Goal: Task Accomplishment & Management: Complete application form

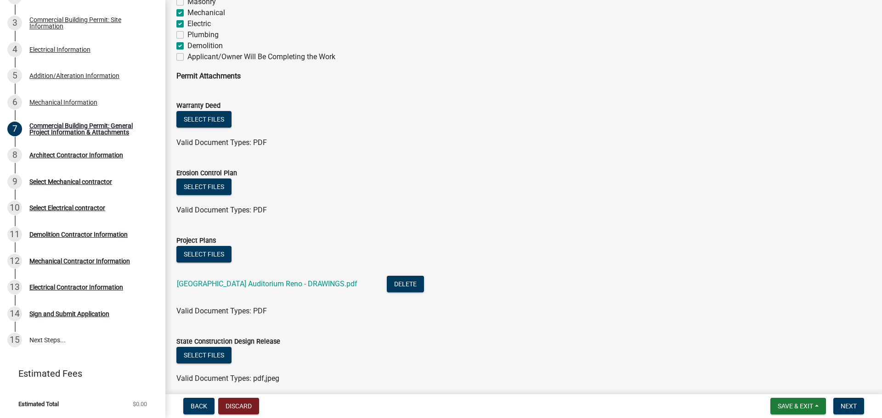
scroll to position [731, 0]
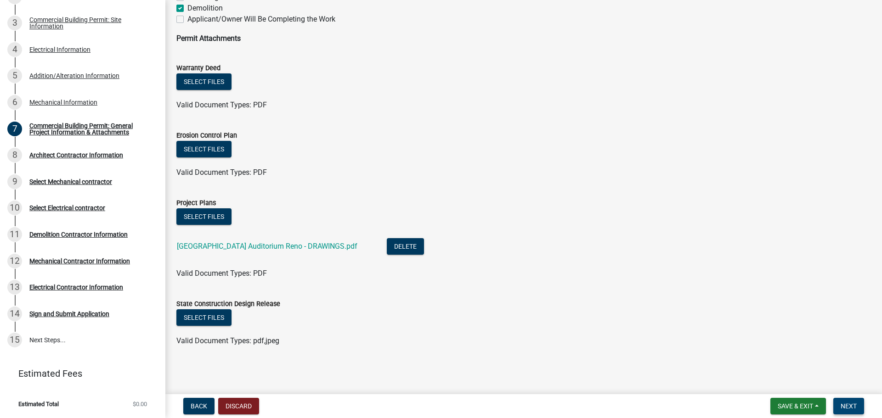
click at [843, 410] on span "Next" at bounding box center [848, 406] width 16 height 7
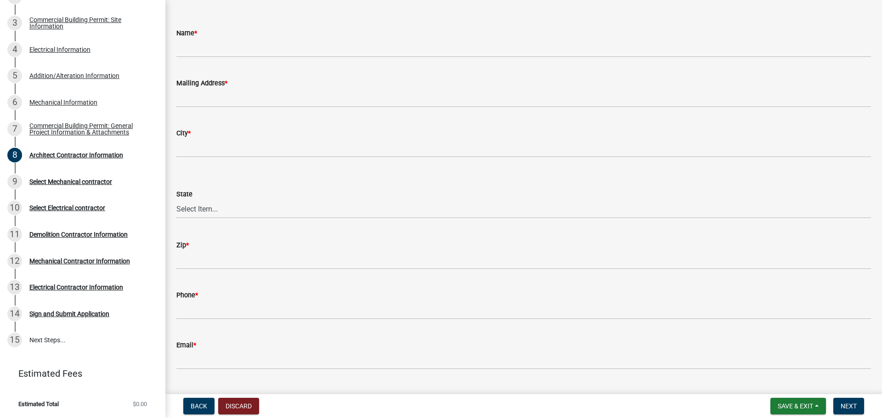
scroll to position [0, 0]
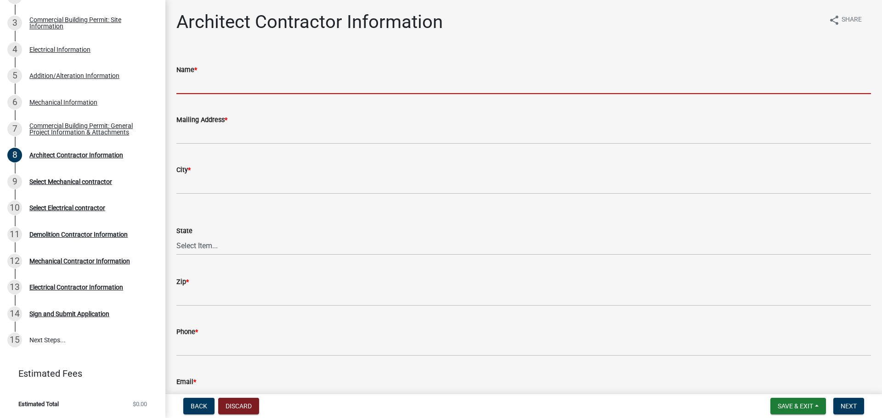
click at [275, 86] on input "Name *" at bounding box center [523, 84] width 694 height 19
click at [243, 84] on input "Name *" at bounding box center [523, 84] width 694 height 19
click at [279, 90] on input "Name *" at bounding box center [523, 84] width 694 height 19
paste input "LMH Architecture"
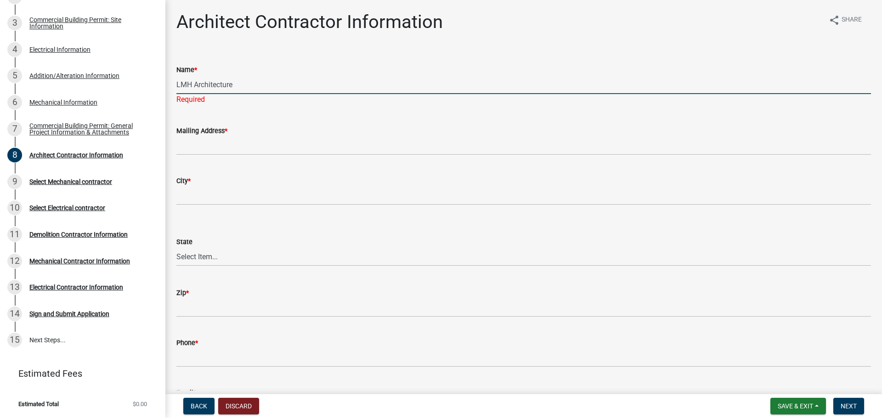
type input "LMH Architecture"
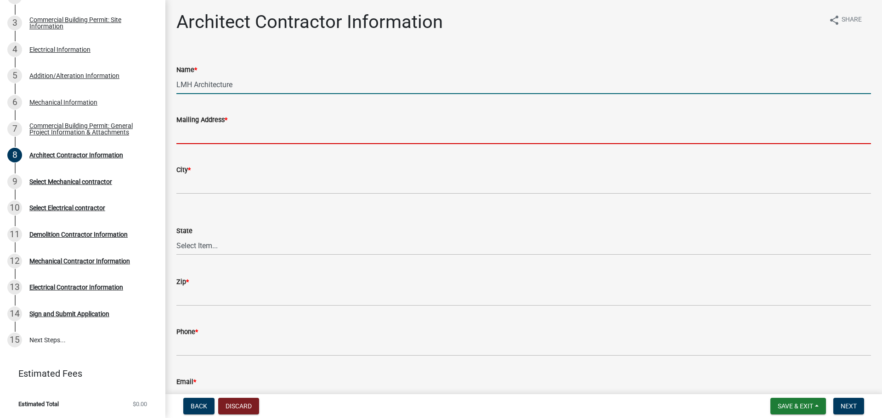
click at [299, 128] on input "Mailing Address *" at bounding box center [523, 134] width 694 height 19
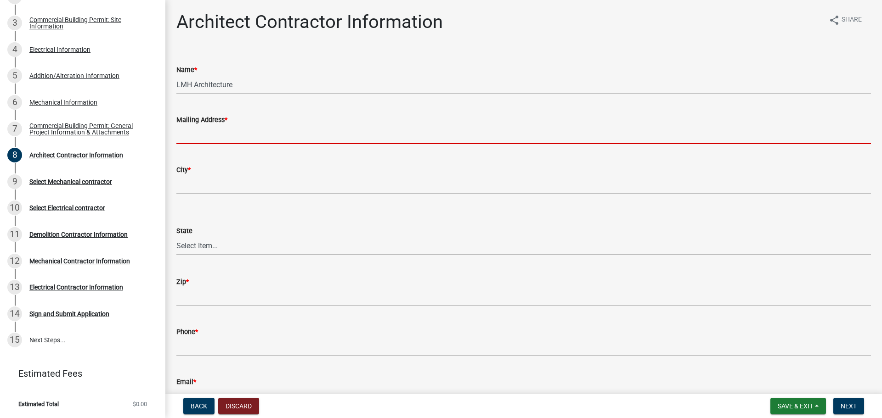
paste input "[STREET_ADDRESS]"
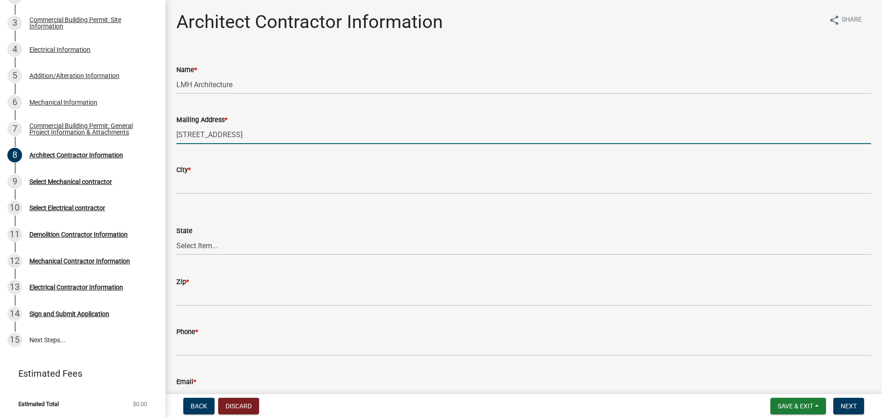
click at [314, 173] on div "City *" at bounding box center [523, 169] width 694 height 11
drag, startPoint x: 344, startPoint y: 135, endPoint x: 271, endPoint y: 132, distance: 73.1
click at [271, 132] on input "[STREET_ADDRESS]" at bounding box center [523, 134] width 694 height 19
type input "[STREET_ADDRESS]"
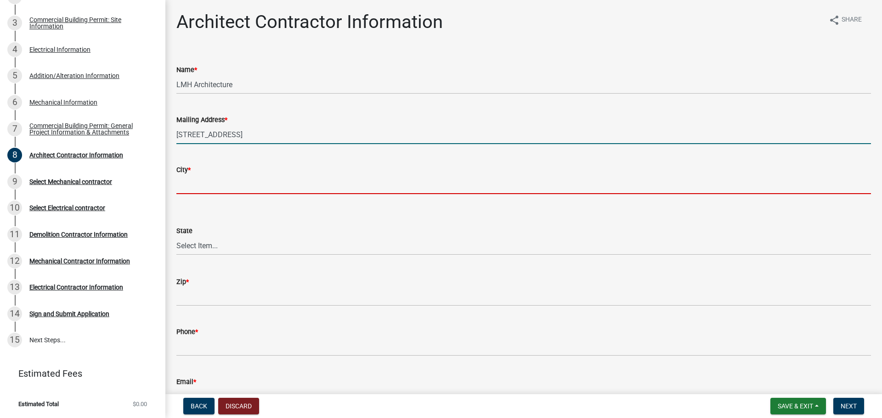
click at [246, 183] on input "City *" at bounding box center [523, 184] width 694 height 19
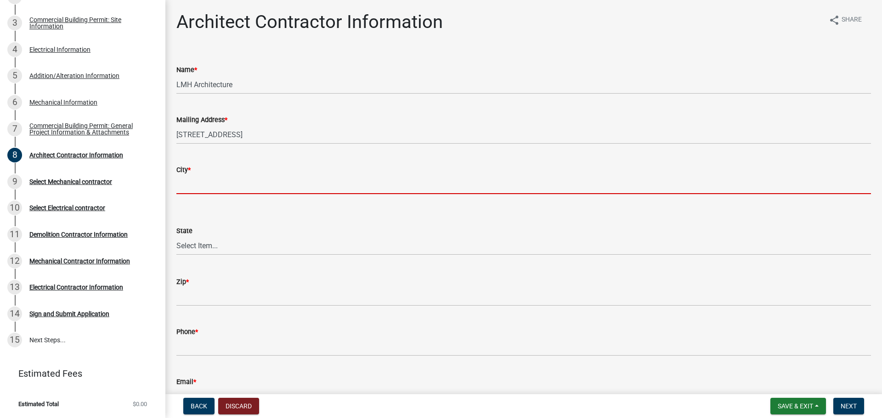
paste input ", [GEOGRAPHIC_DATA]"
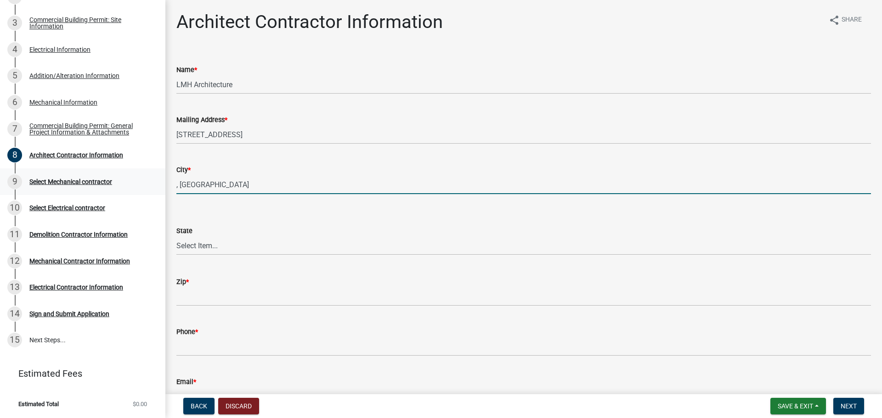
drag, startPoint x: 180, startPoint y: 184, endPoint x: 156, endPoint y: 185, distance: 24.4
click at [156, 185] on div "Commercial Building Permit BP-NOT APPROVED-482024 View Summary Notes 1 Commerci…" at bounding box center [441, 209] width 882 height 418
drag, startPoint x: 248, startPoint y: 186, endPoint x: 222, endPoint y: 184, distance: 25.8
click at [222, 184] on input "[GEOGRAPHIC_DATA]" at bounding box center [523, 184] width 694 height 19
type input "[GEOGRAPHIC_DATA], [GEOGRAPHIC_DATA]"
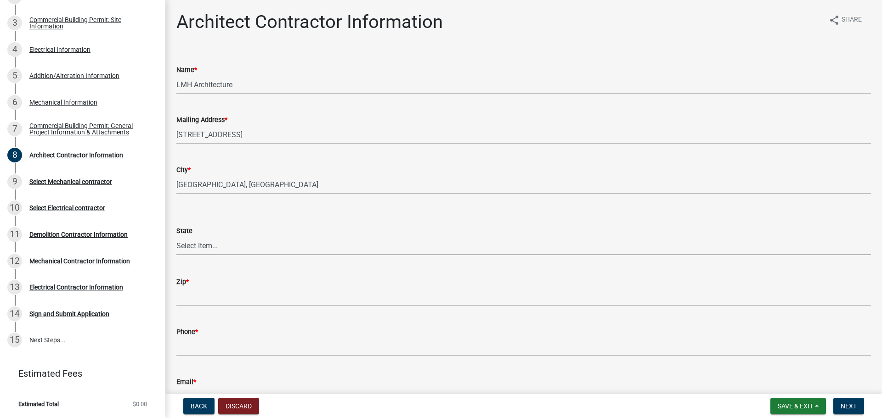
click at [216, 245] on select "Select Item... [US_STATE] [US_STATE] [US_STATE] [US_STATE] [US_STATE] [US_STATE…" at bounding box center [523, 245] width 694 height 19
select select "KY"
click at [176, 236] on select "Select Item... [US_STATE] [US_STATE] [US_STATE] [US_STATE] [US_STATE] [US_STATE…" at bounding box center [523, 245] width 694 height 19
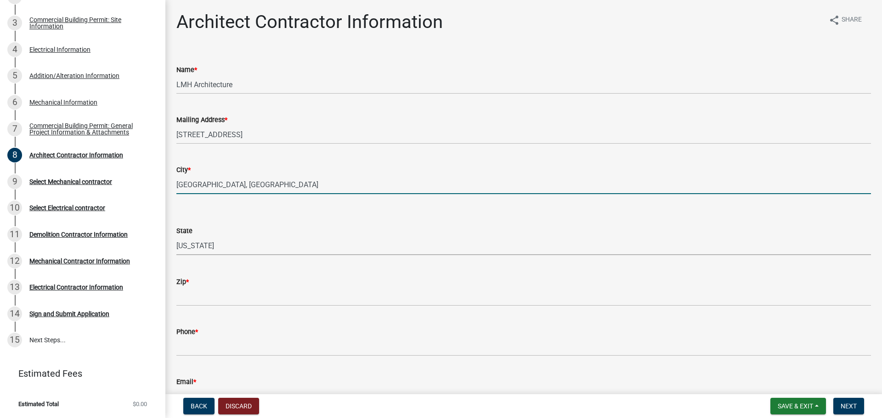
click at [218, 186] on input "[GEOGRAPHIC_DATA], [GEOGRAPHIC_DATA]" at bounding box center [523, 184] width 694 height 19
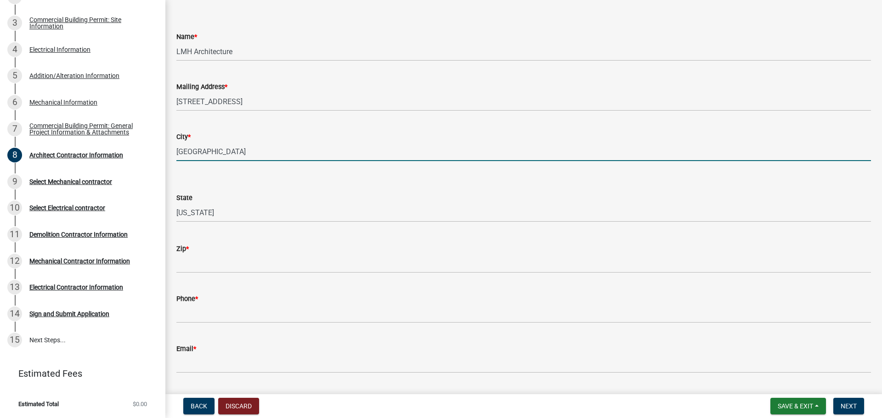
scroll to position [59, 0]
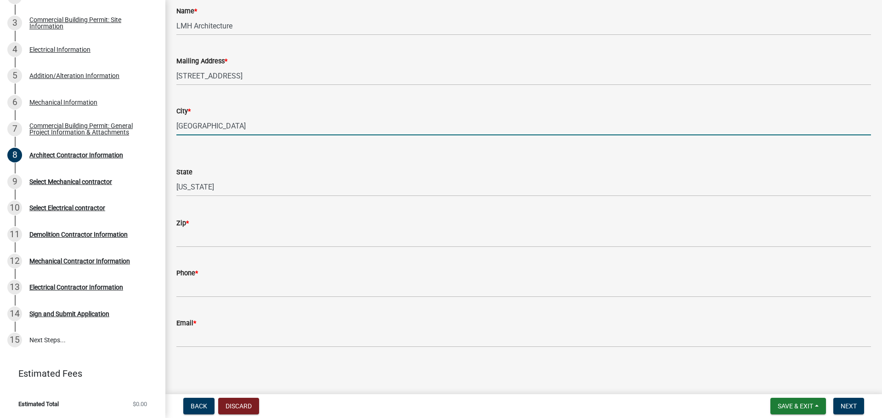
type input "[GEOGRAPHIC_DATA]"
drag, startPoint x: 211, startPoint y: 250, endPoint x: 210, endPoint y: 243, distance: 6.9
click at [211, 249] on wm-data-entity-input "Zip *" at bounding box center [523, 230] width 694 height 50
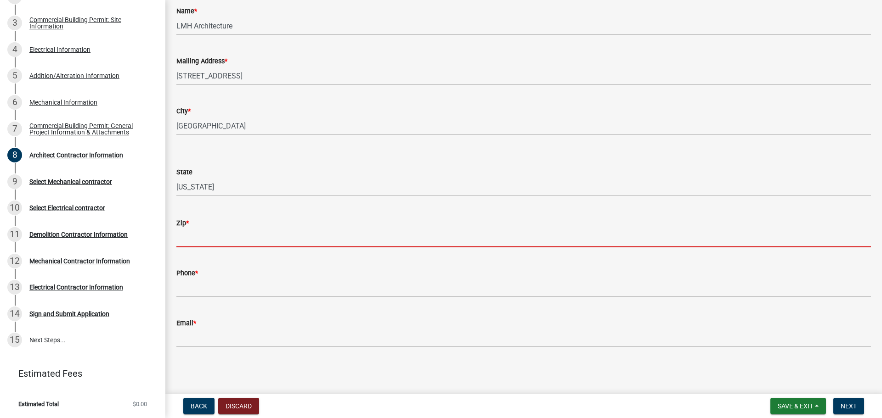
click at [210, 242] on input "Zip *" at bounding box center [523, 238] width 694 height 19
paste input "40243"
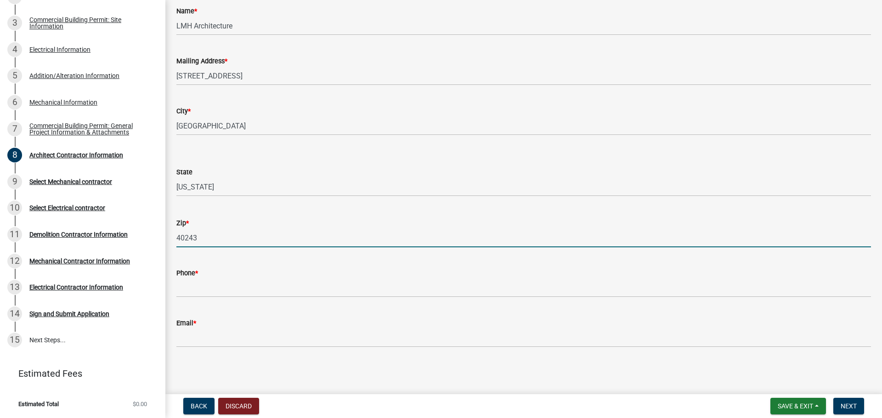
type input "40243"
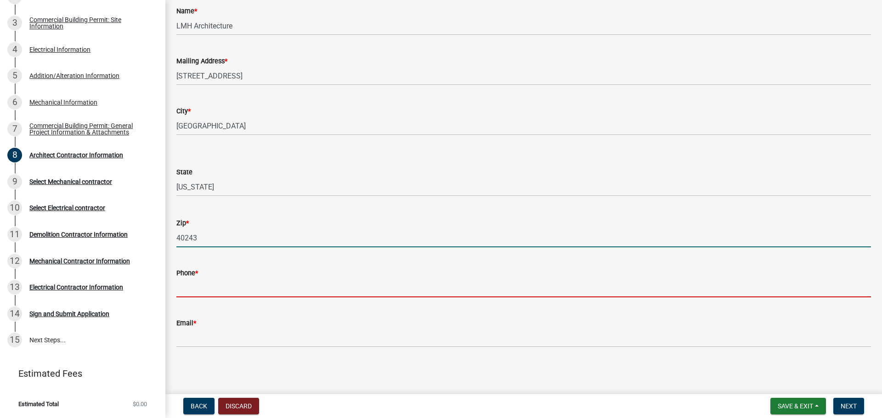
click at [213, 288] on input "Phone *" at bounding box center [523, 288] width 694 height 19
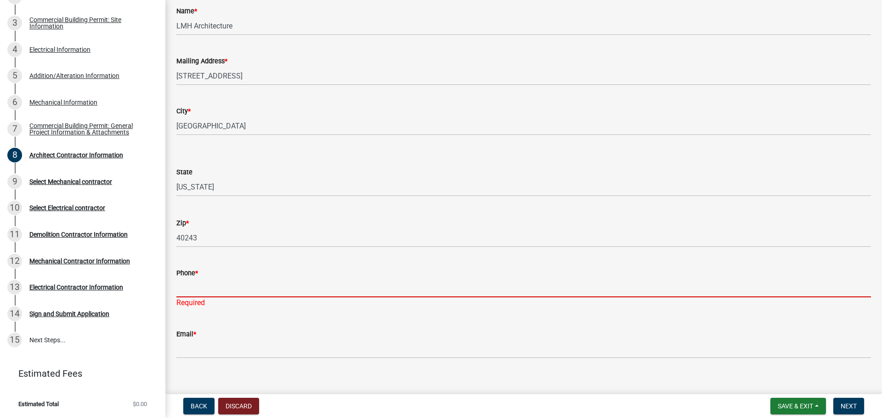
paste input "[PHONE_NUMBER]"
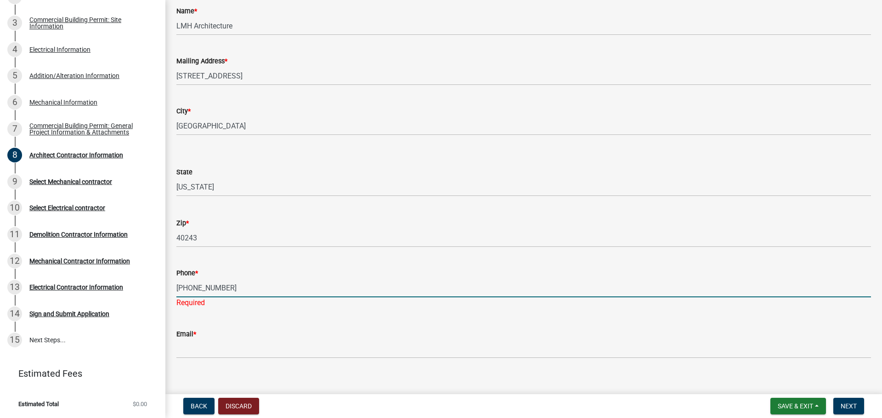
click at [177, 287] on input "[PHONE_NUMBER]" at bounding box center [523, 288] width 694 height 19
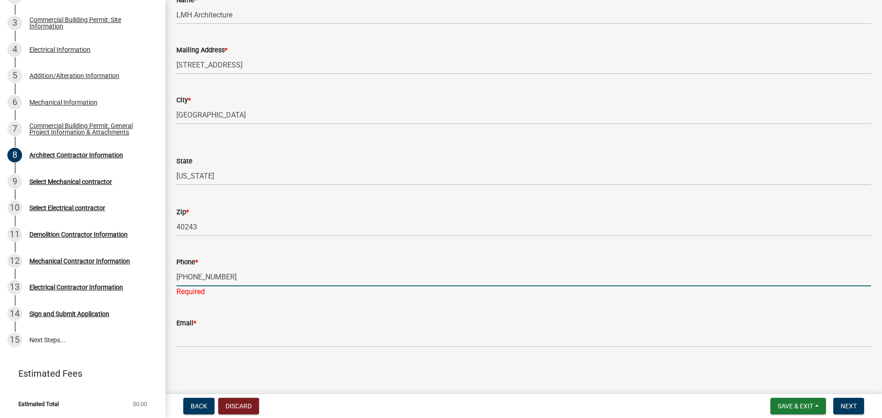
type input "[PHONE_NUMBER]"
drag, startPoint x: 227, startPoint y: 323, endPoint x: 217, endPoint y: 331, distance: 12.4
click at [225, 325] on div "Email *" at bounding box center [523, 323] width 694 height 11
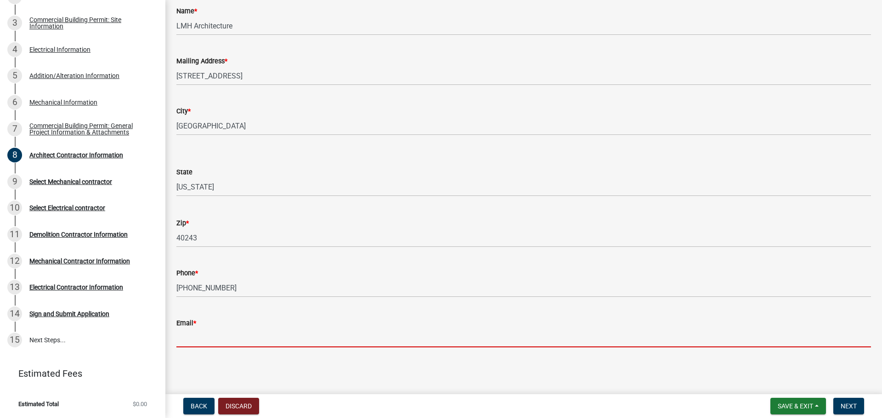
click at [215, 333] on input "Email *" at bounding box center [523, 338] width 694 height 19
click at [232, 332] on input "Email *" at bounding box center [523, 338] width 694 height 19
paste input "[EMAIL_ADDRESS][DOMAIN_NAME]"
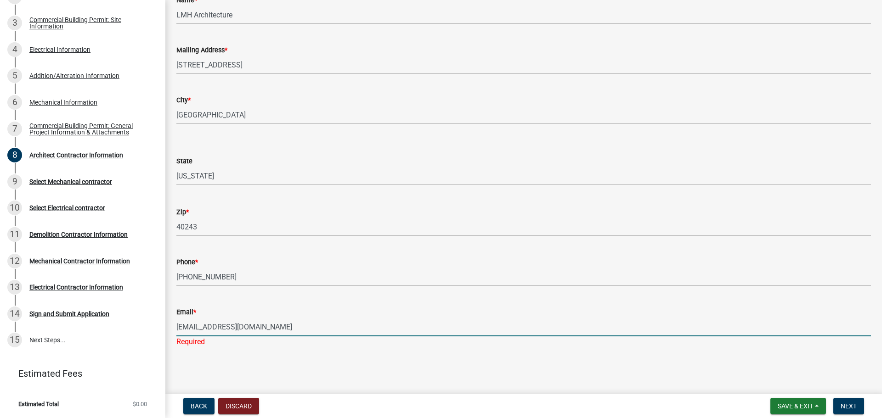
type input "[EMAIL_ADDRESS][DOMAIN_NAME]"
click at [807, 367] on main "Architect Contractor Information share Share Name * LMH Architecture Mailing Ad…" at bounding box center [523, 195] width 716 height 391
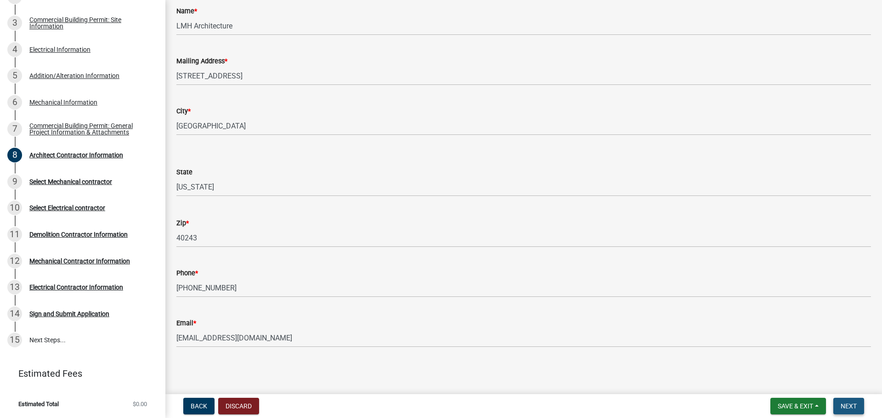
click at [848, 409] on span "Next" at bounding box center [848, 406] width 16 height 7
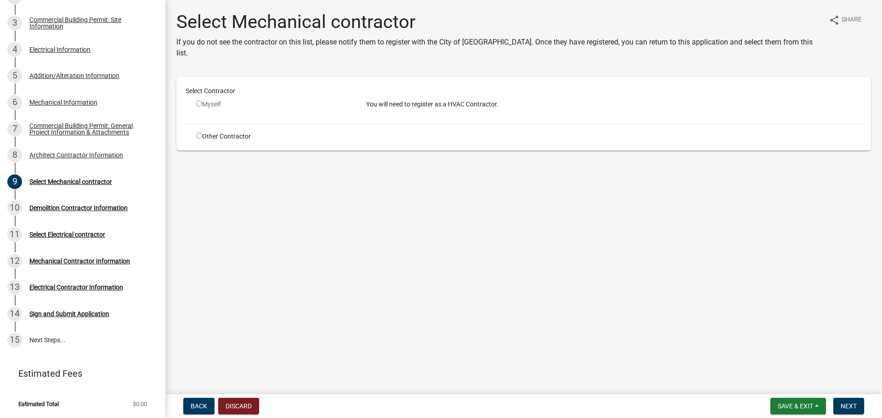
click at [200, 133] on input "radio" at bounding box center [199, 136] width 6 height 6
radio input "true"
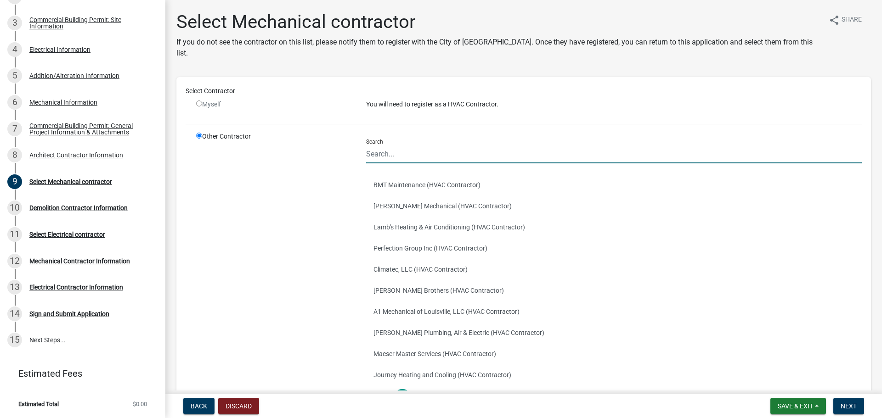
click at [400, 146] on input "Search" at bounding box center [613, 154] width 495 height 19
click at [428, 238] on button "Perfection Group Inc (HVAC Contractor)" at bounding box center [613, 248] width 495 height 21
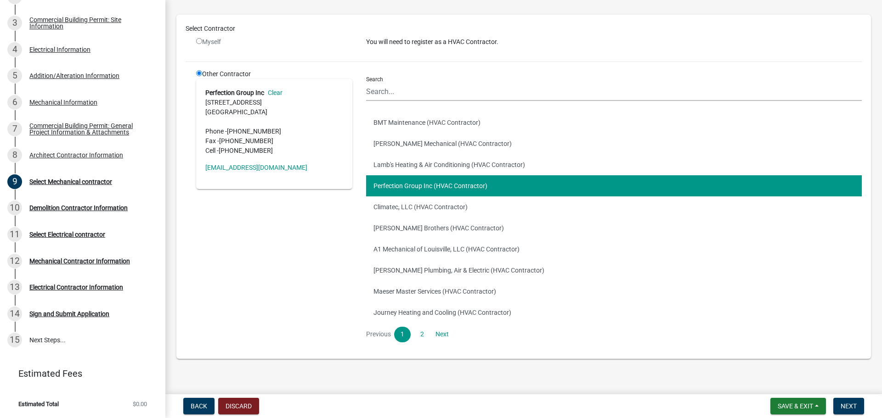
scroll to position [63, 0]
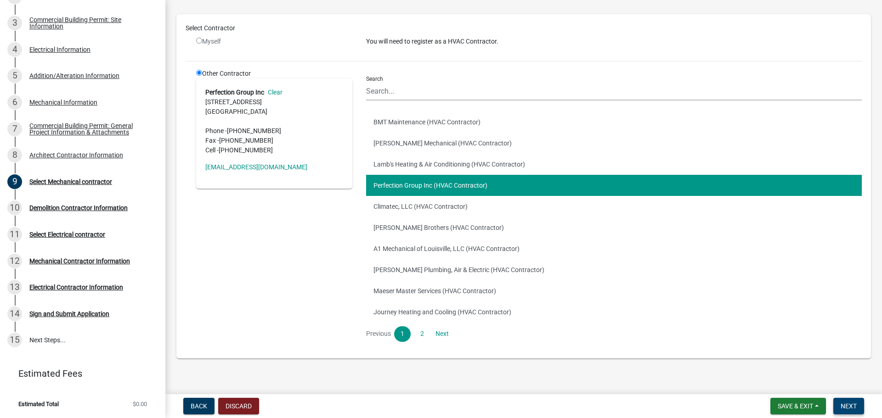
click at [849, 405] on span "Next" at bounding box center [848, 406] width 16 height 7
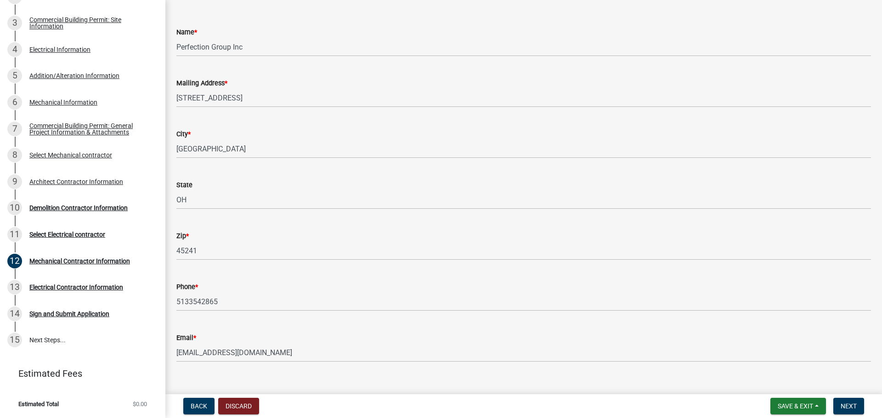
scroll to position [53, 0]
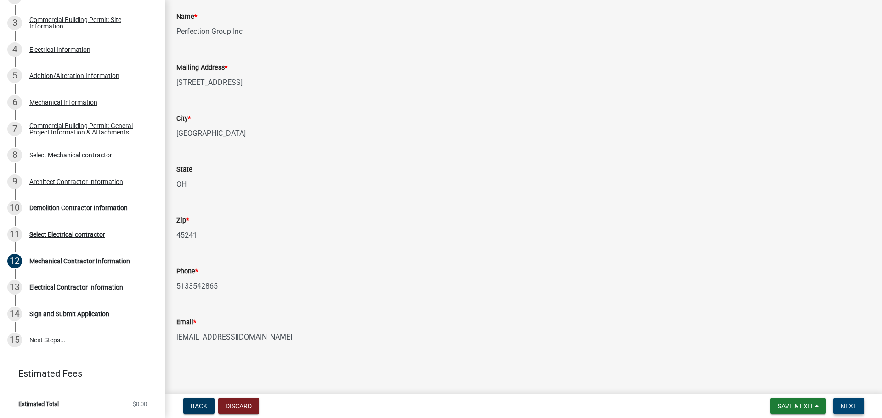
click at [840, 403] on span "Next" at bounding box center [848, 406] width 16 height 7
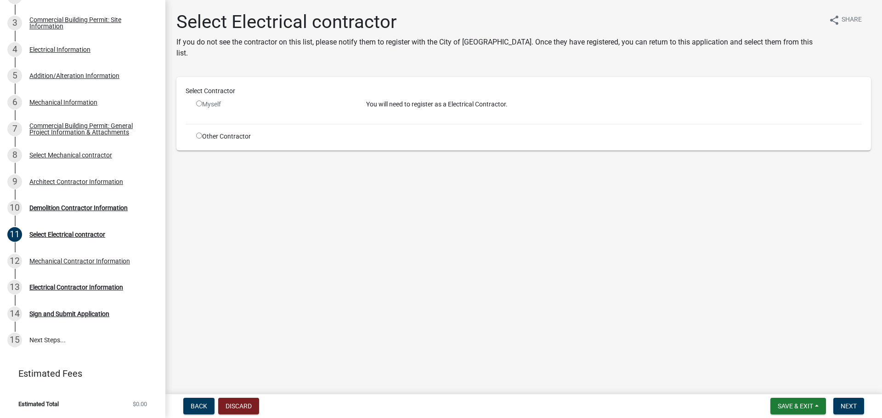
click at [201, 133] on input "radio" at bounding box center [199, 136] width 6 height 6
radio input "true"
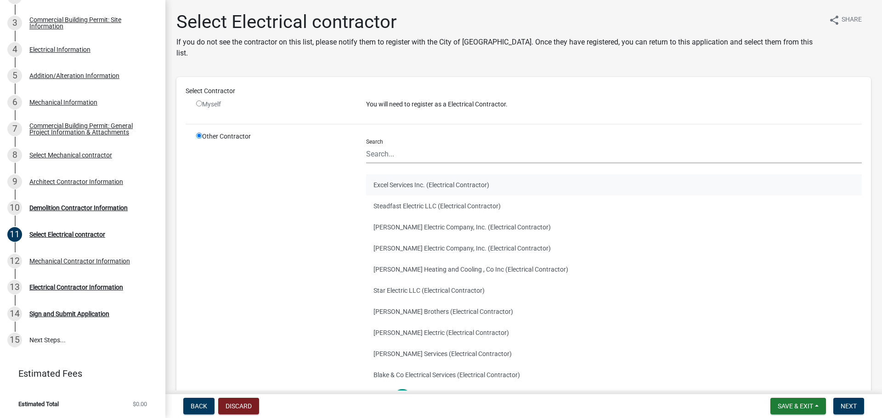
click at [467, 175] on button "Excel Services Inc. (Electrical Contractor)" at bounding box center [613, 185] width 495 height 21
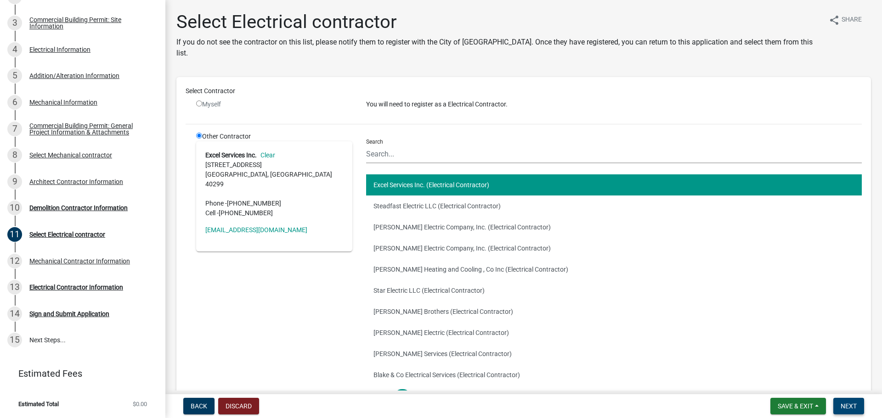
click at [854, 409] on span "Next" at bounding box center [848, 406] width 16 height 7
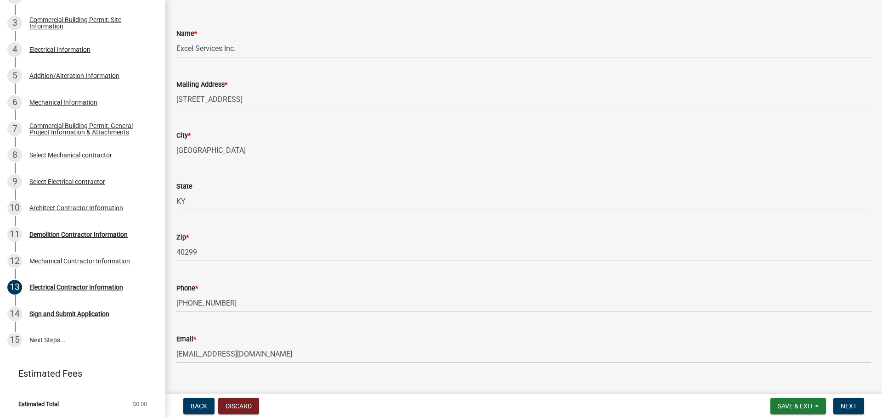
scroll to position [53, 0]
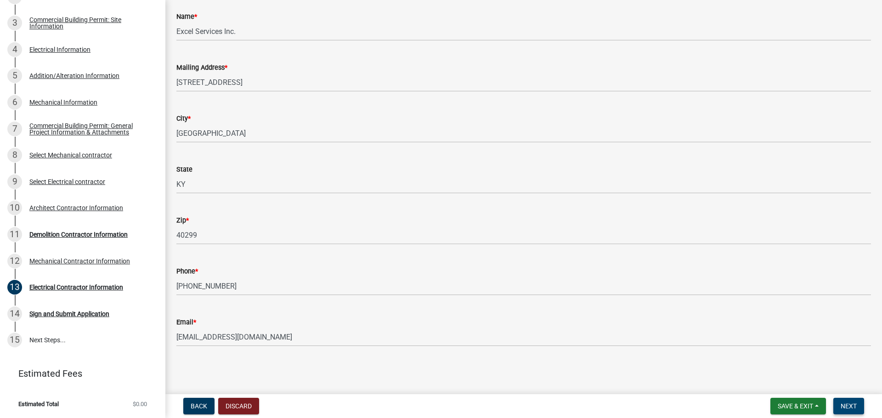
click at [846, 404] on span "Next" at bounding box center [848, 406] width 16 height 7
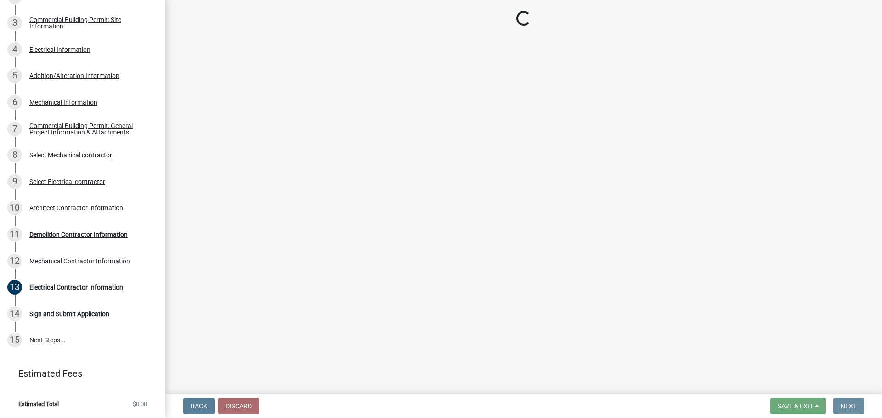
scroll to position [0, 0]
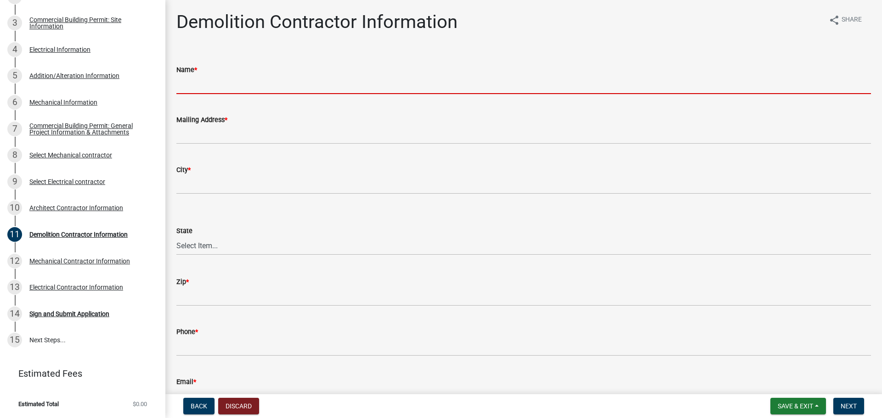
click at [298, 90] on input "Name *" at bounding box center [523, 84] width 694 height 19
click at [229, 86] on input "Name *" at bounding box center [523, 84] width 694 height 19
paste input "AC&I Corporation"
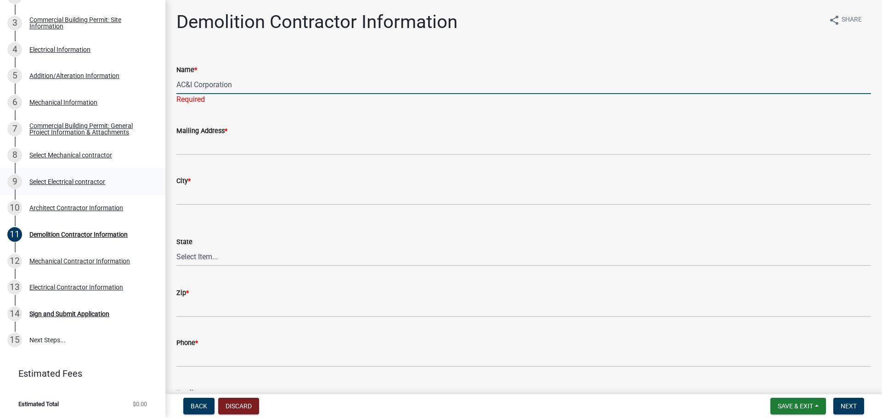
type input "AC&I Corporation"
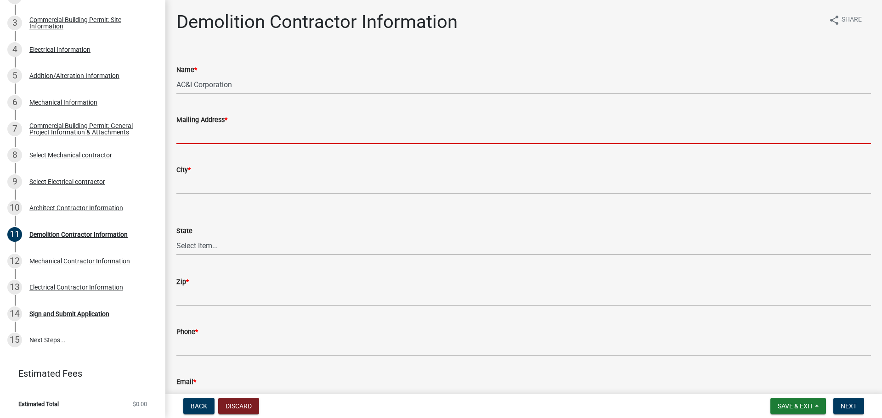
click at [229, 131] on input "Mailing Address *" at bounding box center [523, 134] width 694 height 19
paste input "1691 E CR 500 N"
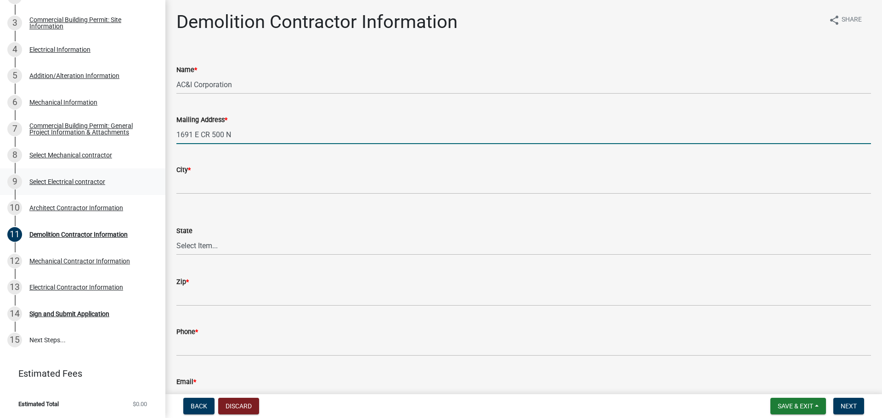
type input "1691 E CR 500 N"
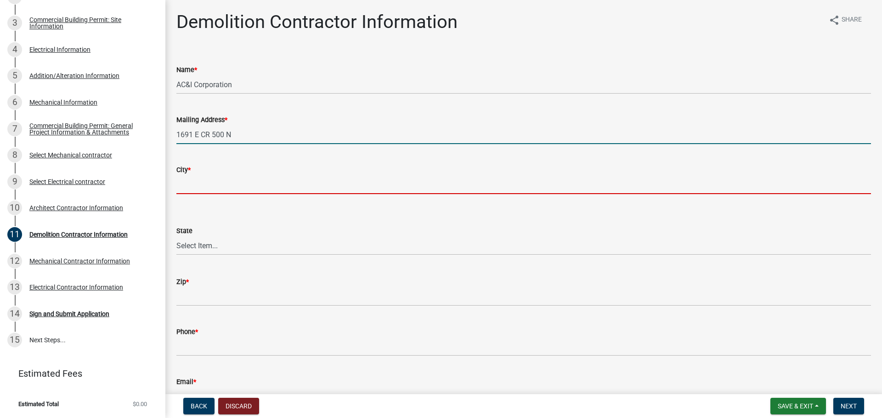
click at [261, 188] on input "City *" at bounding box center [523, 184] width 694 height 19
paste input "[GEOGRAPHIC_DATA]"
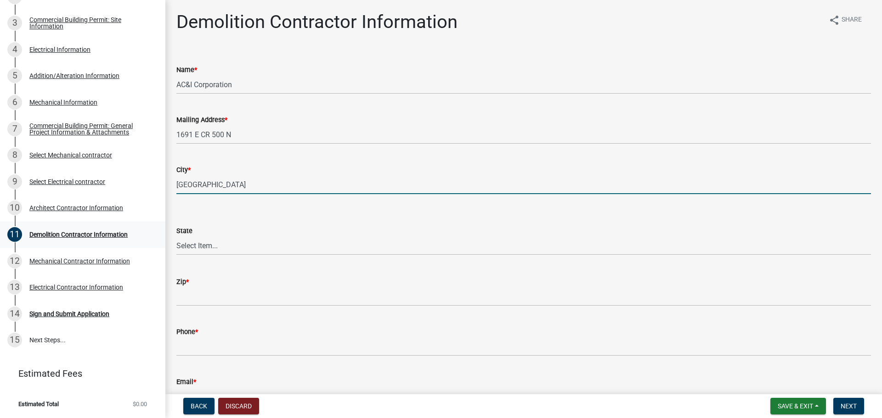
type input "[GEOGRAPHIC_DATA]"
click at [272, 241] on select "Select Item... [US_STATE] [US_STATE] [US_STATE] [US_STATE] [US_STATE] [US_STATE…" at bounding box center [523, 245] width 694 height 19
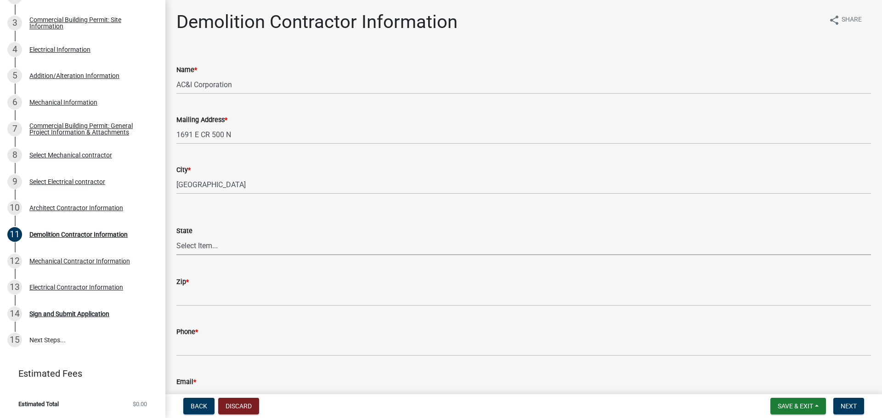
select select "IN"
click at [176, 236] on select "Select Item... [US_STATE] [US_STATE] [US_STATE] [US_STATE] [US_STATE] [US_STATE…" at bounding box center [523, 245] width 694 height 19
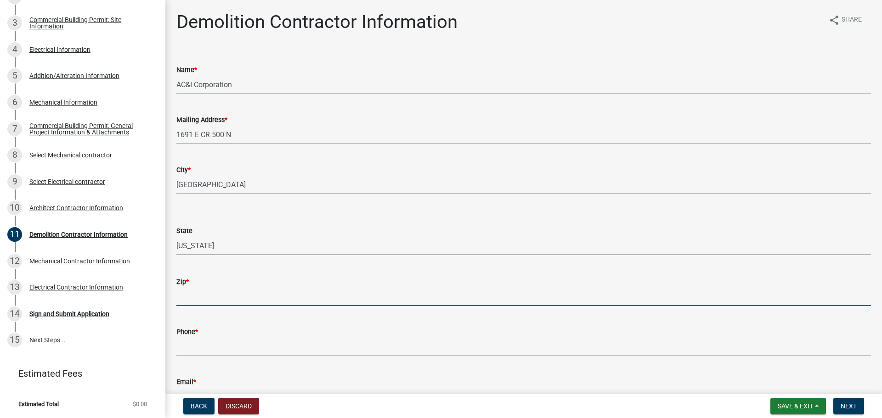
click at [207, 298] on input "Zip *" at bounding box center [523, 296] width 694 height 19
paste input "46122"
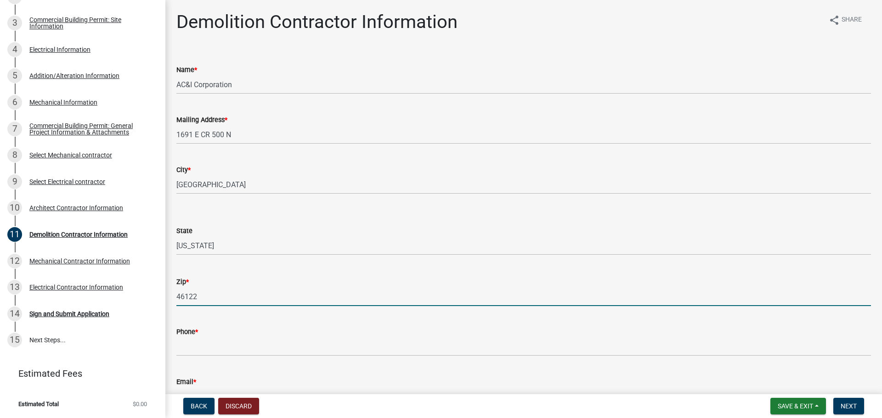
scroll to position [59, 0]
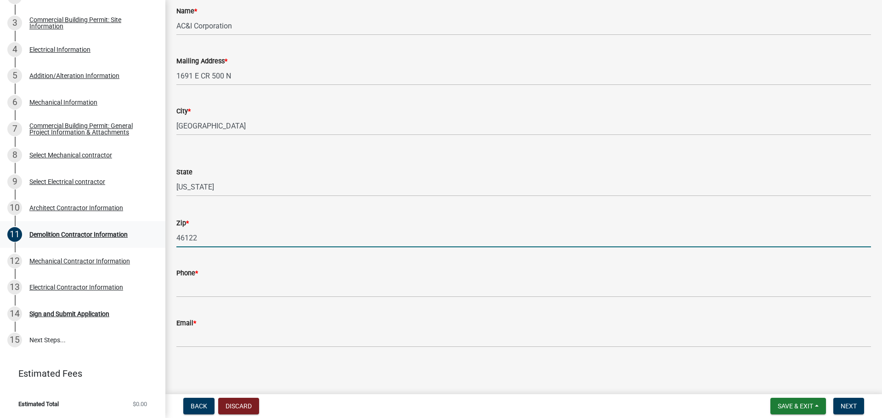
type input "46122"
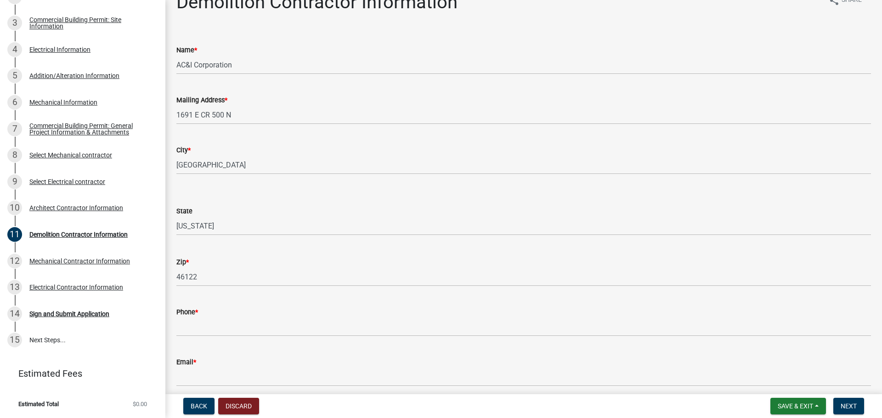
scroll to position [0, 0]
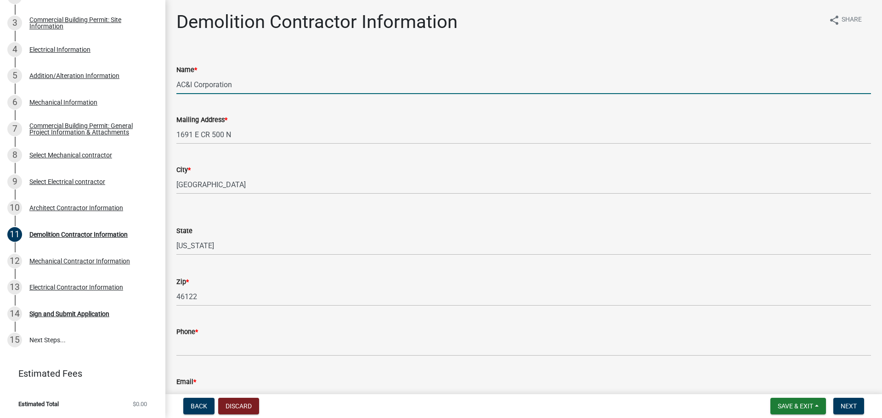
click at [220, 81] on input "AC&I Corporation" at bounding box center [523, 84] width 694 height 19
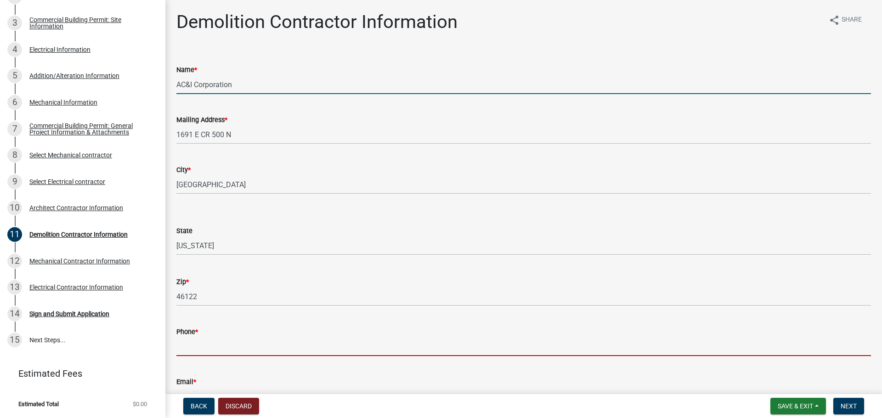
click at [240, 342] on input "Phone *" at bounding box center [523, 347] width 694 height 19
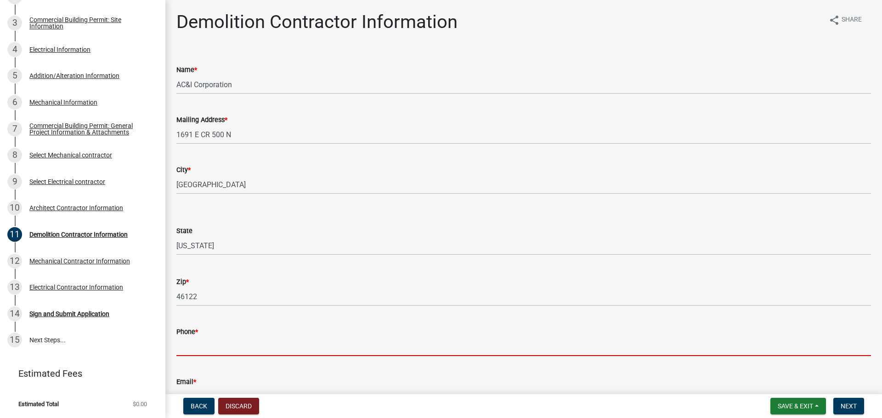
paste input "3178926551"
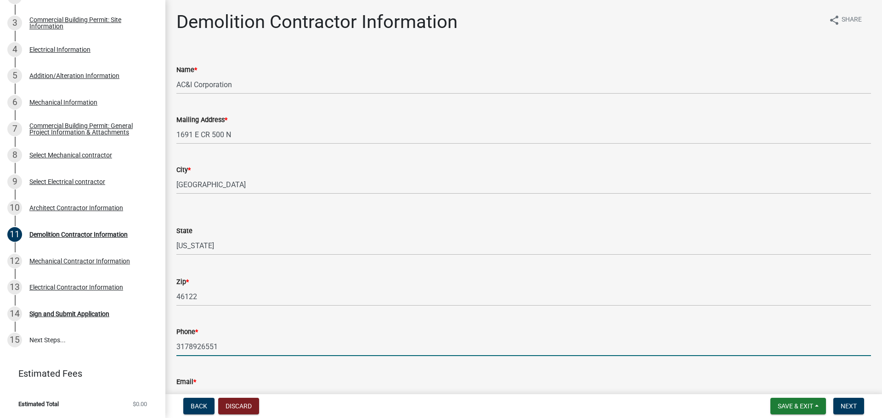
type input "3178926551"
click at [248, 343] on input "3178926551" at bounding box center [523, 347] width 694 height 19
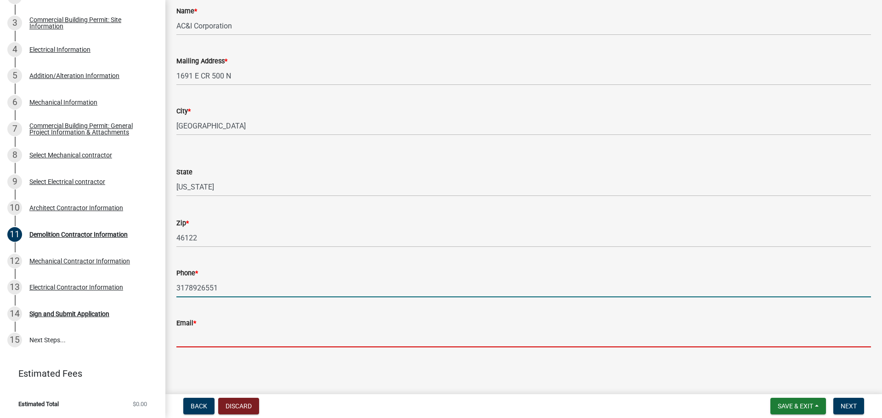
click at [249, 333] on input "Email *" at bounding box center [523, 338] width 694 height 19
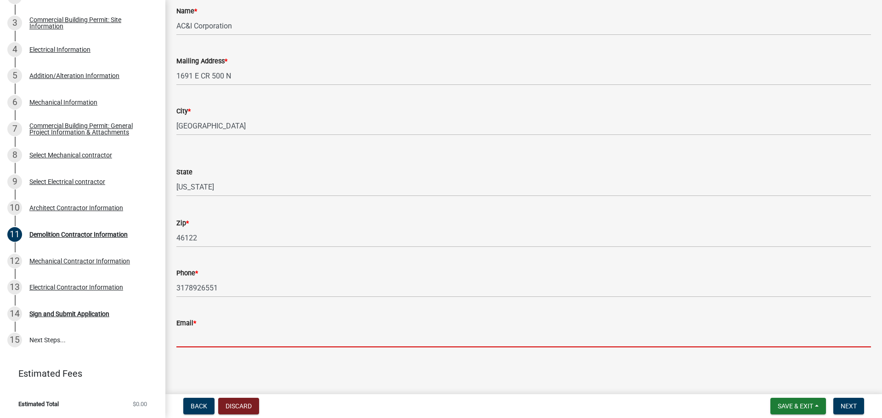
paste input "[PERSON_NAME][EMAIL_ADDRESS][PERSON_NAME][DOMAIN_NAME]"
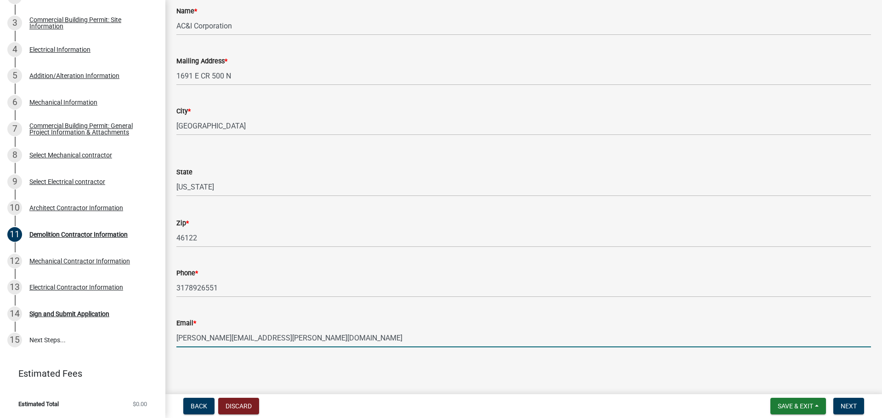
type input "[PERSON_NAME][EMAIL_ADDRESS][PERSON_NAME][DOMAIN_NAME]"
click at [428, 370] on main "Demolition Contractor Information share Share Name * AC&I Corporation Mailing A…" at bounding box center [523, 195] width 716 height 391
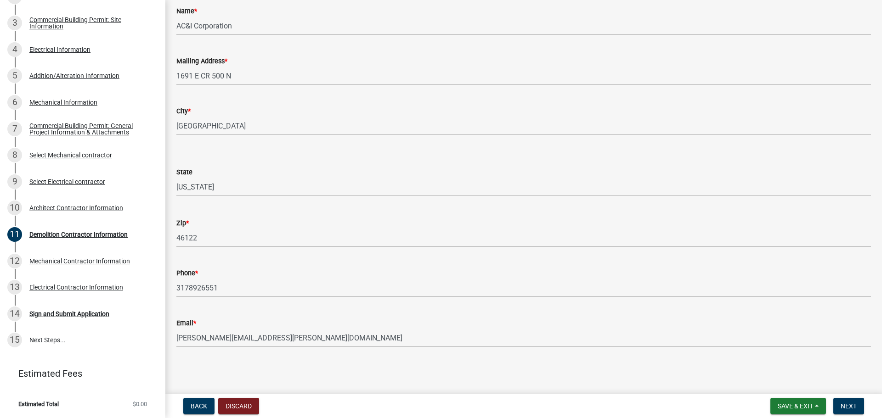
scroll to position [0, 0]
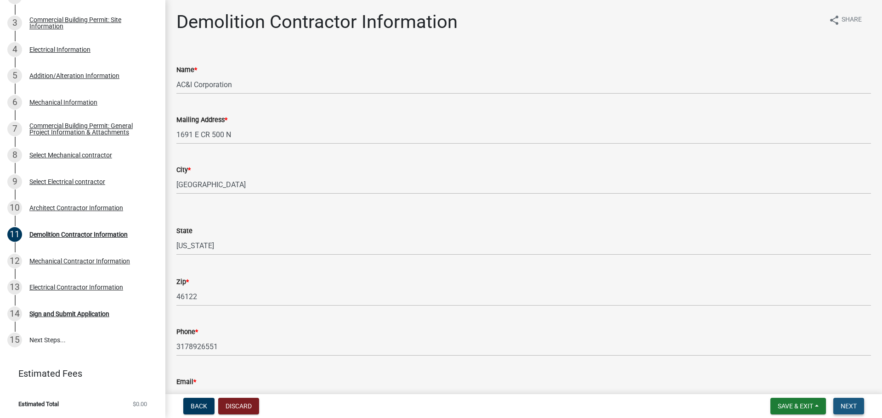
click at [850, 405] on span "Next" at bounding box center [848, 406] width 16 height 7
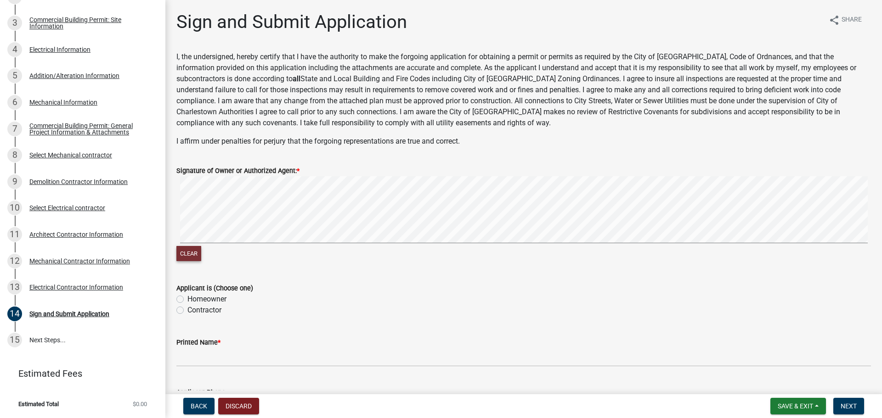
click at [198, 255] on button "Clear" at bounding box center [188, 253] width 25 height 15
click at [484, 176] on form "Signature of Owner or Authorized Agent: * Clear" at bounding box center [523, 208] width 694 height 109
click at [191, 254] on button "Clear" at bounding box center [188, 253] width 25 height 15
click at [508, 172] on form "Signature of Owner or Authorized Agent: * Clear" at bounding box center [523, 208] width 694 height 109
click at [192, 257] on button "Clear" at bounding box center [188, 253] width 25 height 15
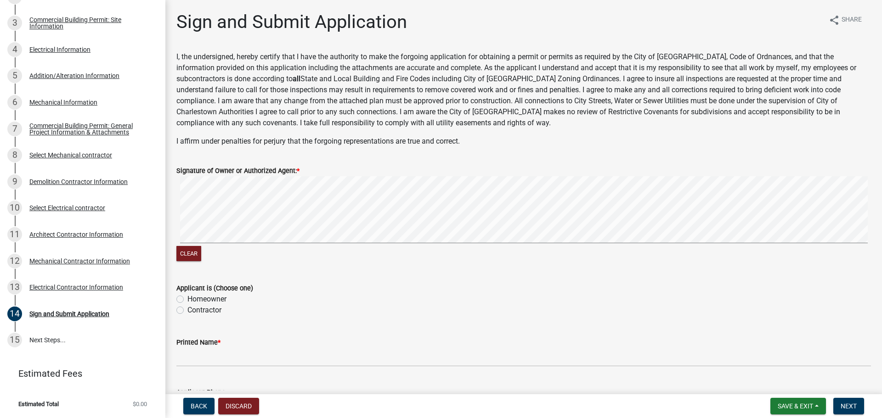
click at [204, 253] on div "Clear" at bounding box center [523, 254] width 694 height 17
click at [192, 256] on button "Clear" at bounding box center [188, 253] width 25 height 15
drag, startPoint x: 298, startPoint y: 168, endPoint x: 324, endPoint y: 174, distance: 27.0
click at [333, 169] on div "Signature of Owner or Authorized Agent: *" at bounding box center [523, 170] width 694 height 11
drag, startPoint x: 195, startPoint y: 257, endPoint x: 216, endPoint y: 246, distance: 24.2
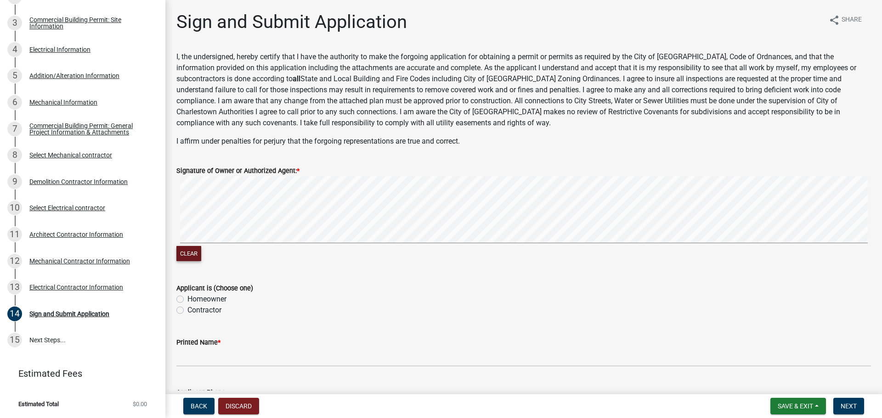
click at [196, 256] on button "Clear" at bounding box center [188, 253] width 25 height 15
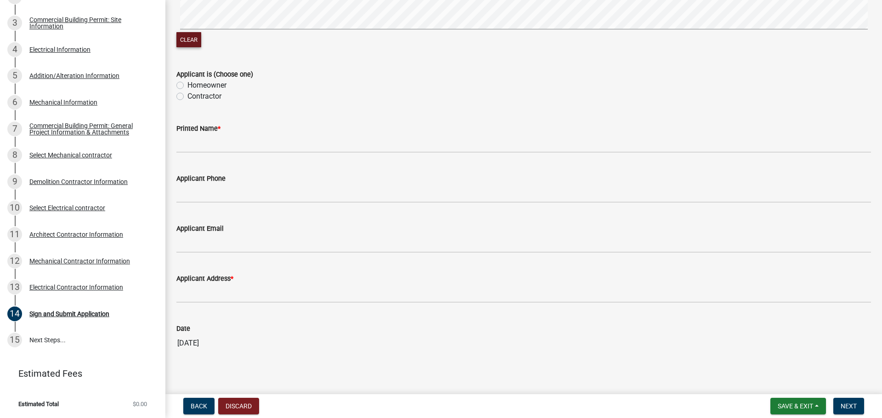
scroll to position [219, 0]
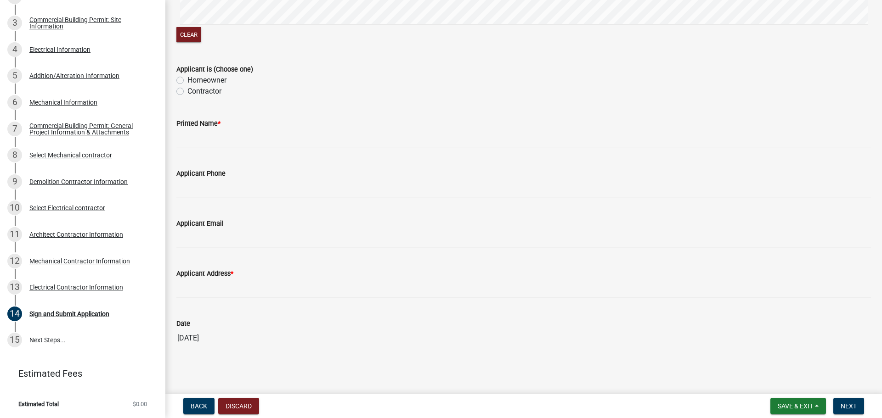
click at [180, 95] on div "Contractor" at bounding box center [523, 91] width 694 height 11
click at [187, 90] on label "Contractor" at bounding box center [204, 91] width 34 height 11
click at [187, 90] on input "Contractor" at bounding box center [190, 89] width 6 height 6
radio input "true"
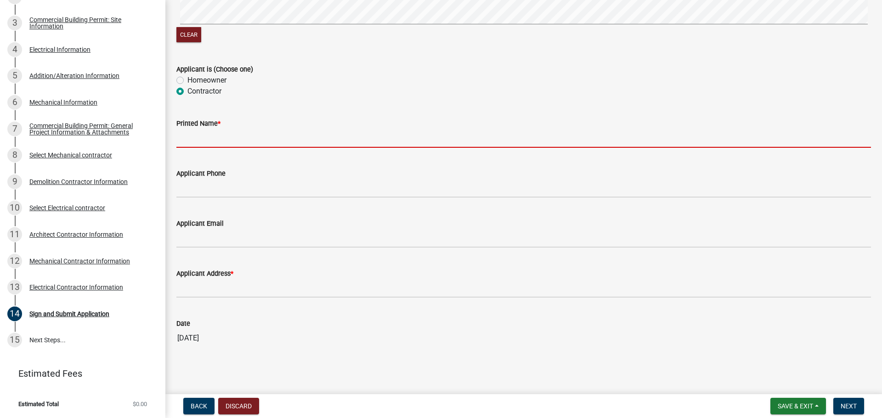
click at [207, 142] on input "Printed Name *" at bounding box center [523, 138] width 694 height 19
type input "[PERSON_NAME]"
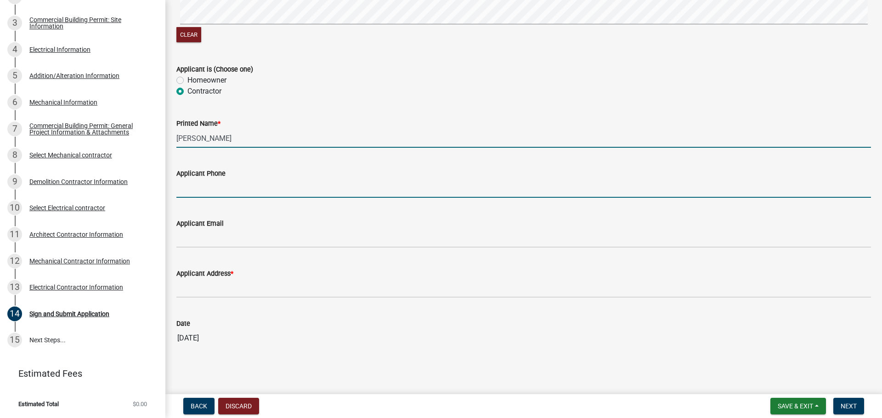
type input "4632417374"
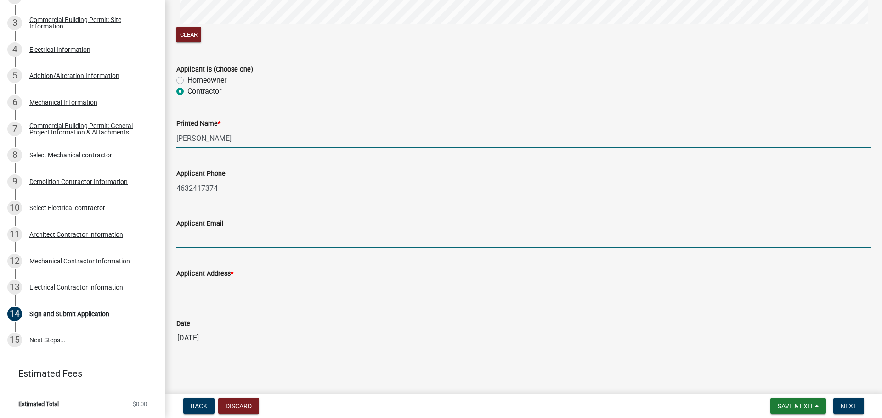
type input "[PERSON_NAME][EMAIL_ADDRESS][DOMAIN_NAME]"
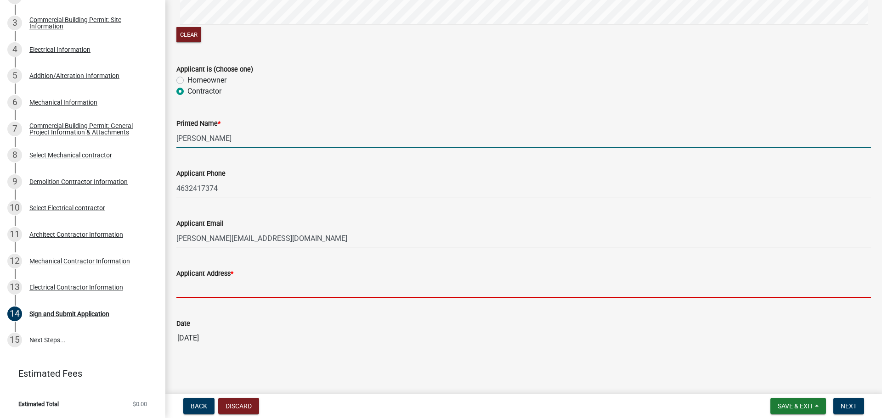
type input "[STREET_ADDRESS]"
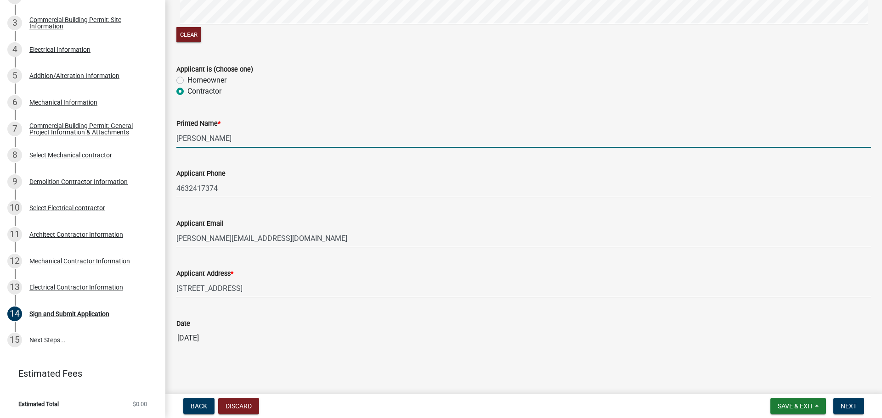
scroll to position [0, 0]
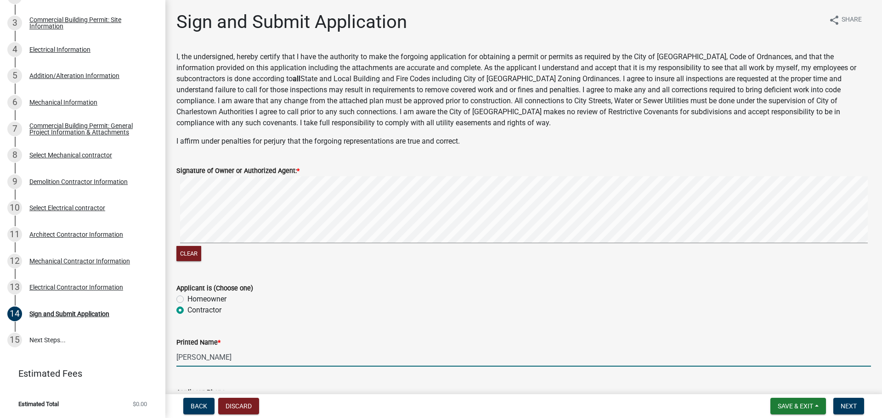
click at [550, 153] on wm-data-entity-input-list "I, the undersigned, hereby certify that I have the authority to make the forgoi…" at bounding box center [523, 312] width 694 height 523
click at [196, 254] on button "Clear" at bounding box center [188, 253] width 25 height 15
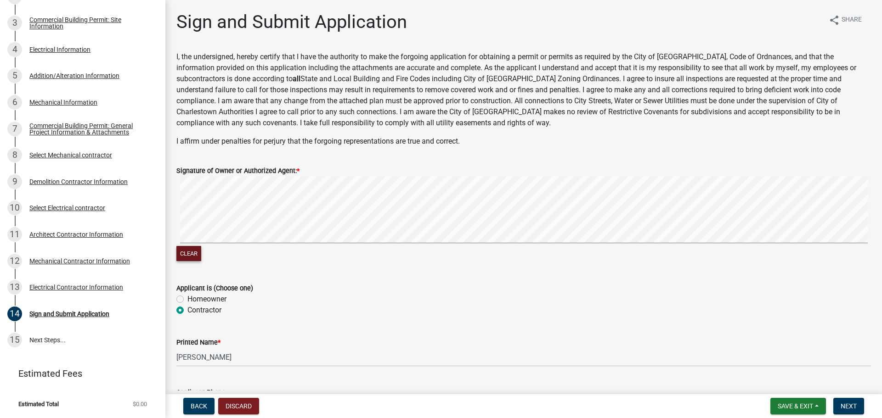
drag, startPoint x: 197, startPoint y: 258, endPoint x: 212, endPoint y: 248, distance: 17.6
click at [198, 257] on button "Clear" at bounding box center [188, 253] width 25 height 15
click at [202, 257] on div "Clear" at bounding box center [523, 254] width 694 height 17
click at [199, 253] on button "Clear" at bounding box center [188, 253] width 25 height 15
click at [736, 96] on wm-data-entity-input-list "I, the undersigned, hereby certify that I have the authority to make the forgoi…" at bounding box center [523, 312] width 694 height 523
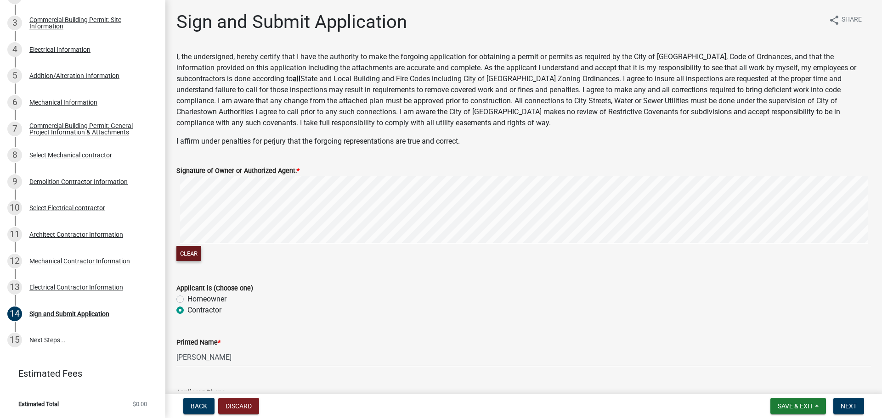
click at [193, 256] on button "Clear" at bounding box center [188, 253] width 25 height 15
drag, startPoint x: 186, startPoint y: 260, endPoint x: 219, endPoint y: 248, distance: 34.3
click at [187, 261] on button "Clear" at bounding box center [188, 253] width 25 height 15
click at [200, 255] on button "Clear" at bounding box center [188, 253] width 25 height 15
click at [203, 258] on div "Clear" at bounding box center [523, 254] width 694 height 17
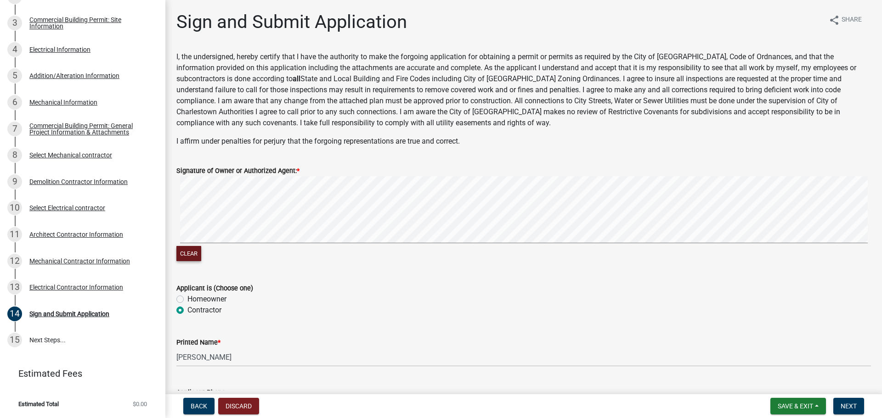
drag, startPoint x: 191, startPoint y: 258, endPoint x: 197, endPoint y: 254, distance: 6.0
click at [192, 257] on button "Clear" at bounding box center [188, 253] width 25 height 15
drag, startPoint x: 190, startPoint y: 255, endPoint x: 217, endPoint y: 243, distance: 29.4
click at [191, 254] on button "Clear" at bounding box center [188, 253] width 25 height 15
click at [619, 160] on form "Signature of Owner or Authorized Agent: * Clear" at bounding box center [523, 208] width 694 height 109
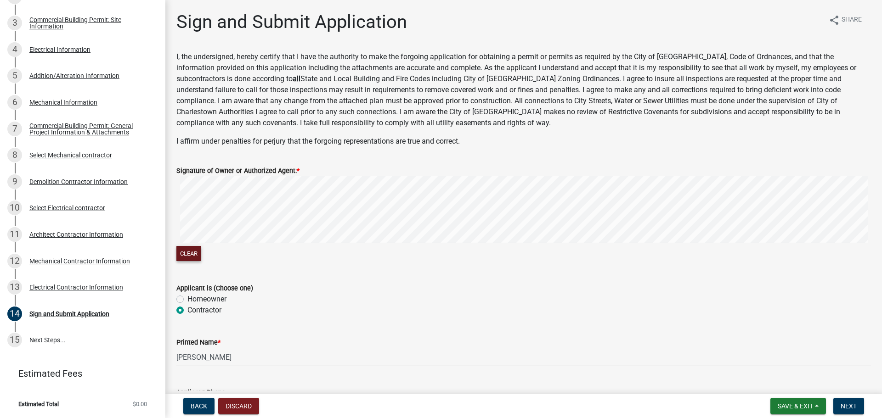
click at [189, 260] on button "Clear" at bounding box center [188, 253] width 25 height 15
drag, startPoint x: 200, startPoint y: 253, endPoint x: 209, endPoint y: 247, distance: 11.0
click at [200, 252] on button "Clear" at bounding box center [188, 253] width 25 height 15
click at [287, 246] on div "Clear" at bounding box center [523, 219] width 694 height 87
drag, startPoint x: 197, startPoint y: 258, endPoint x: 222, endPoint y: 248, distance: 26.8
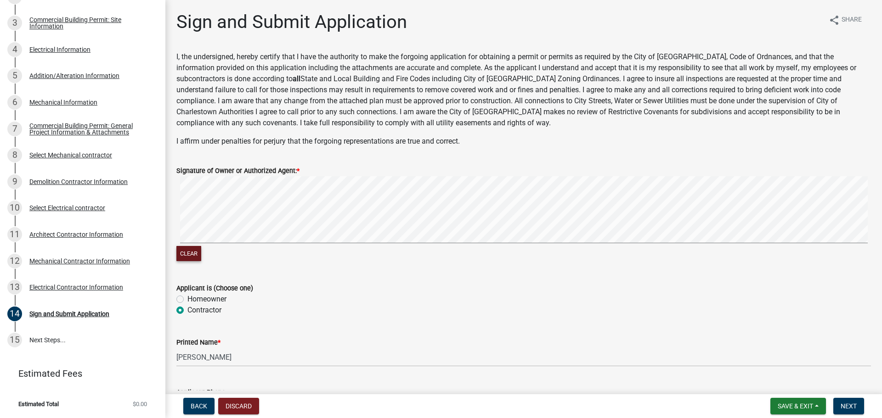
click at [199, 258] on button "Clear" at bounding box center [188, 253] width 25 height 15
click at [314, 248] on div "Clear" at bounding box center [523, 219] width 694 height 87
click at [771, 85] on wm-data-entity-input-list "I, the undersigned, hereby certify that I have the authority to make the forgoi…" at bounding box center [523, 312] width 694 height 523
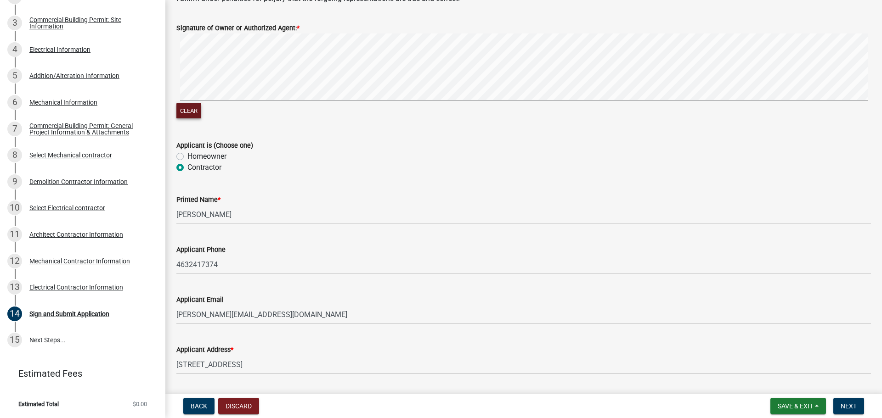
scroll to position [219, 0]
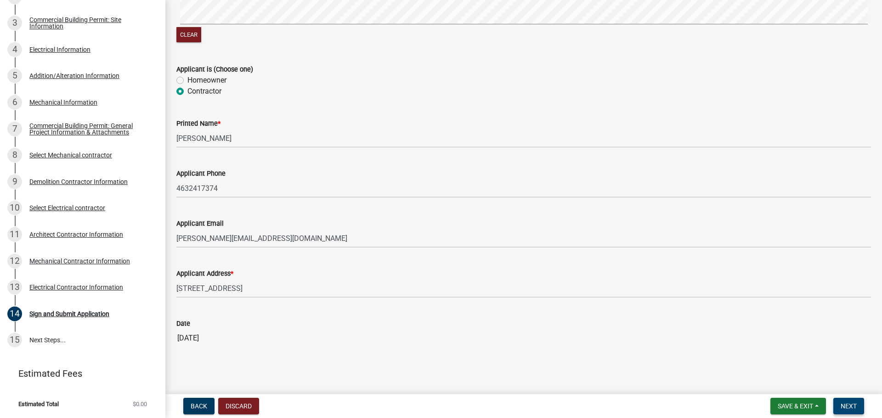
click at [856, 400] on button "Next" at bounding box center [848, 406] width 31 height 17
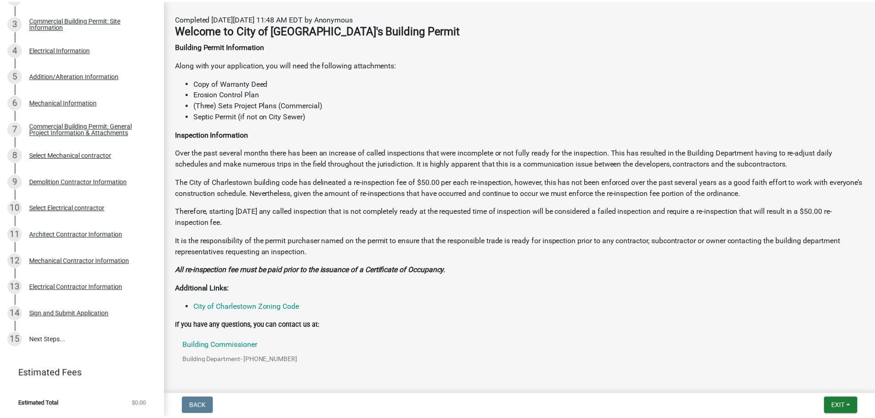
scroll to position [218, 0]
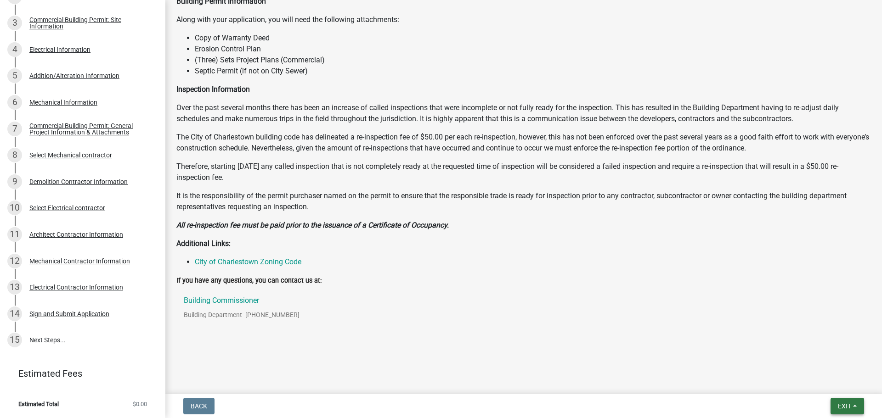
click at [838, 405] on span "Exit" at bounding box center [844, 406] width 13 height 7
click at [815, 383] on button "Save & Exit" at bounding box center [826, 383] width 73 height 22
